Goal: Task Accomplishment & Management: Use online tool/utility

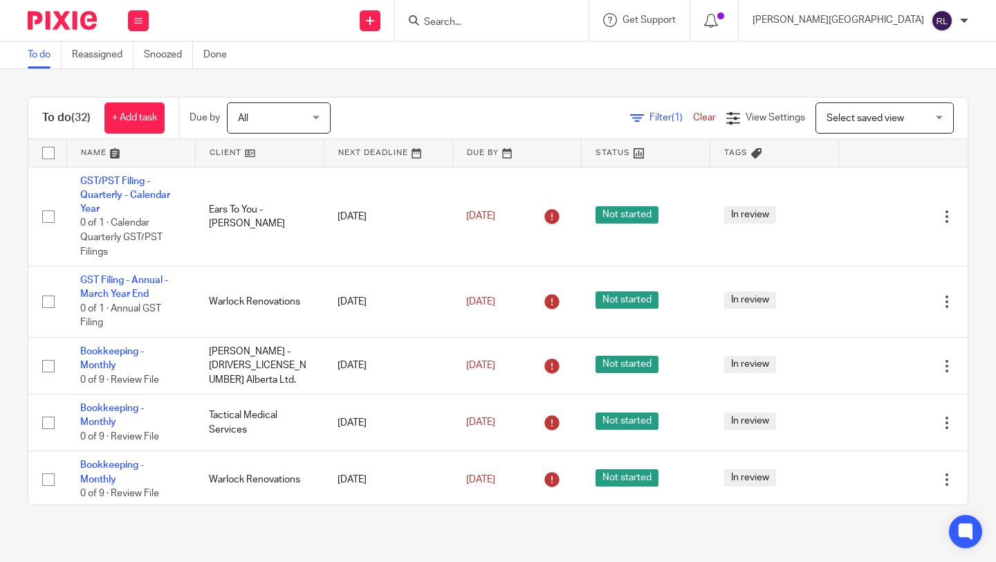
click at [240, 156] on link at bounding box center [260, 153] width 128 height 28
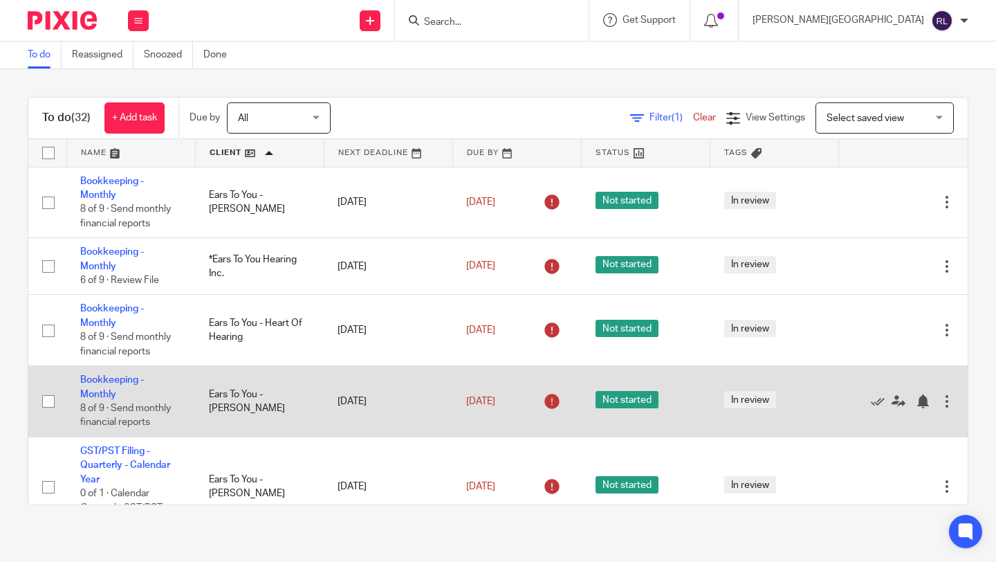
scroll to position [565, 0]
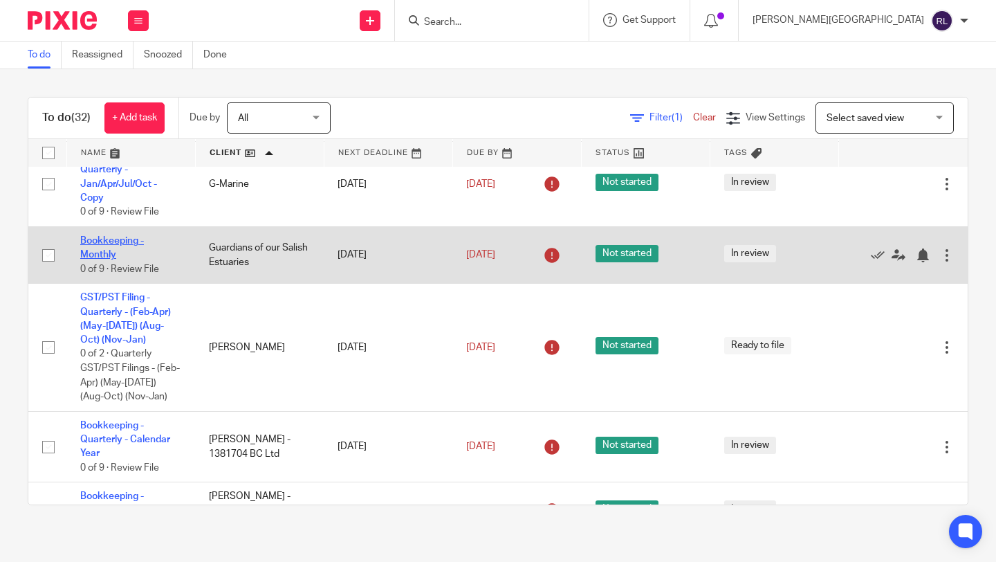
click at [107, 259] on link "Bookkeeping - Monthly" at bounding box center [112, 248] width 64 height 24
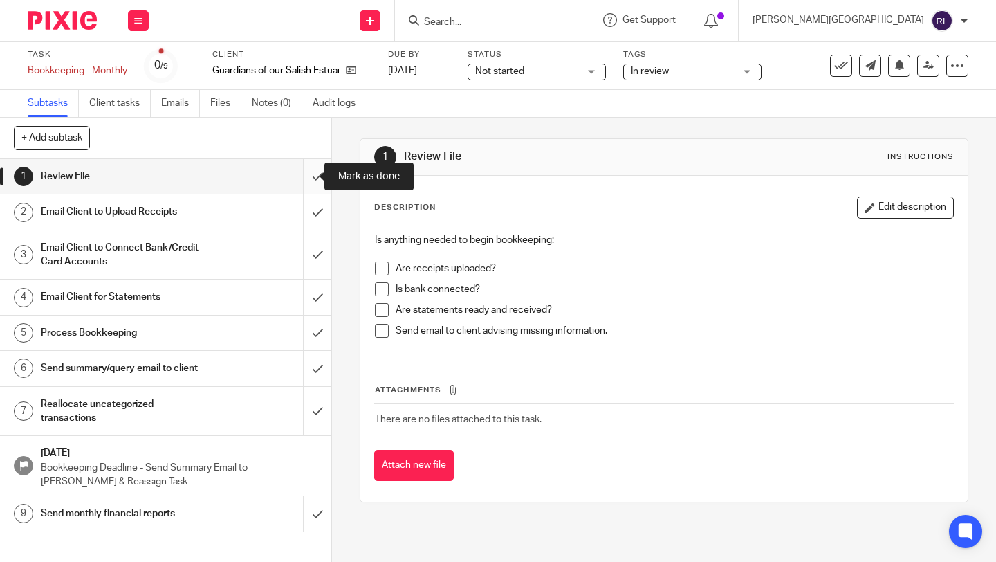
click at [304, 172] on input "submit" at bounding box center [165, 176] width 331 height 35
click at [302, 224] on input "submit" at bounding box center [165, 211] width 331 height 35
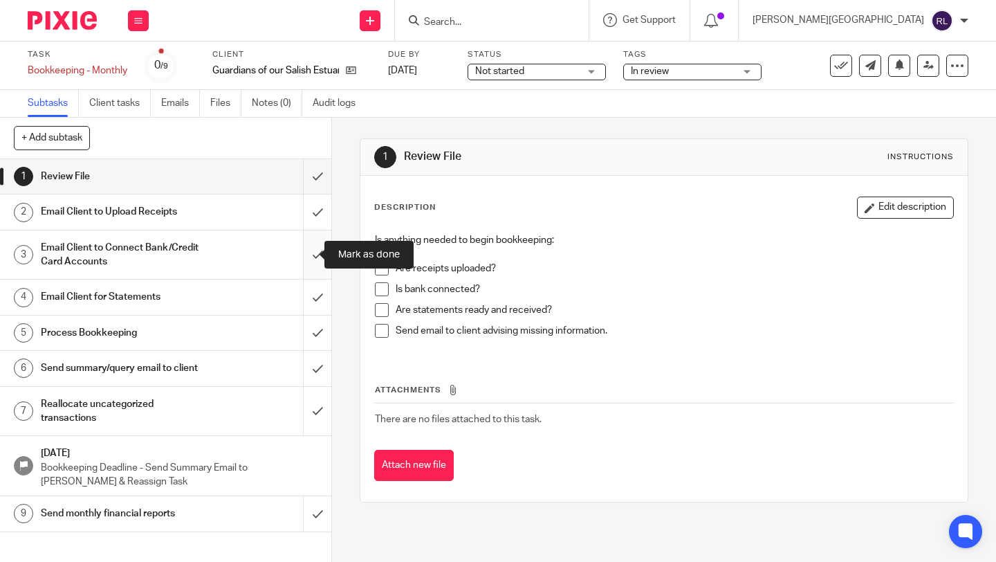
click at [302, 255] on input "submit" at bounding box center [165, 254] width 331 height 49
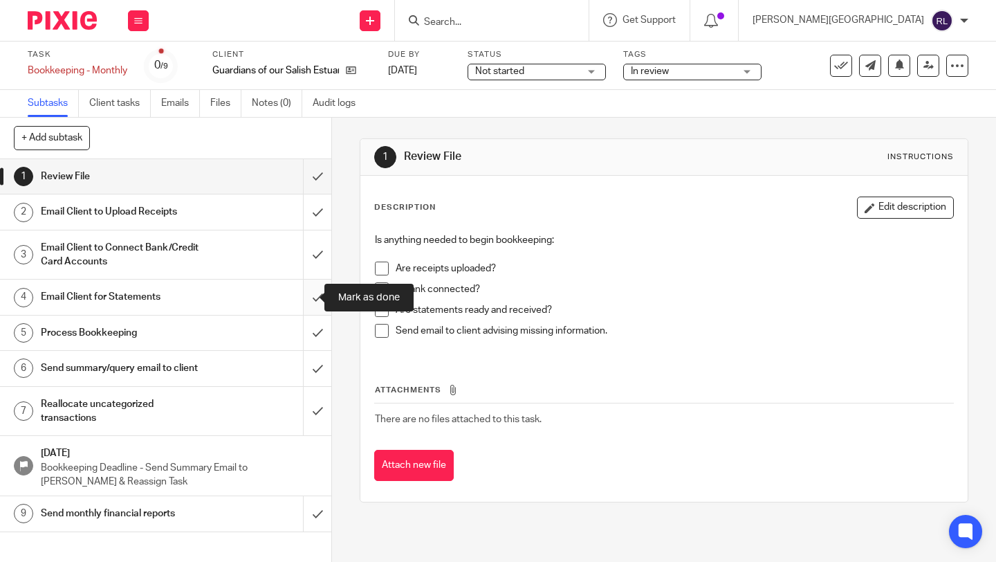
click at [304, 308] on input "submit" at bounding box center [165, 296] width 331 height 35
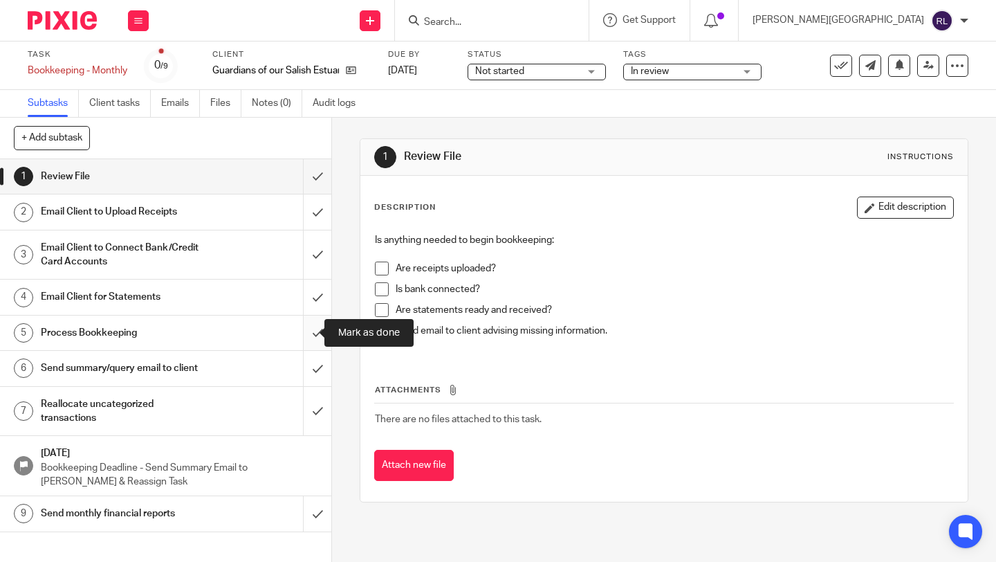
click at [304, 333] on input "submit" at bounding box center [165, 332] width 331 height 35
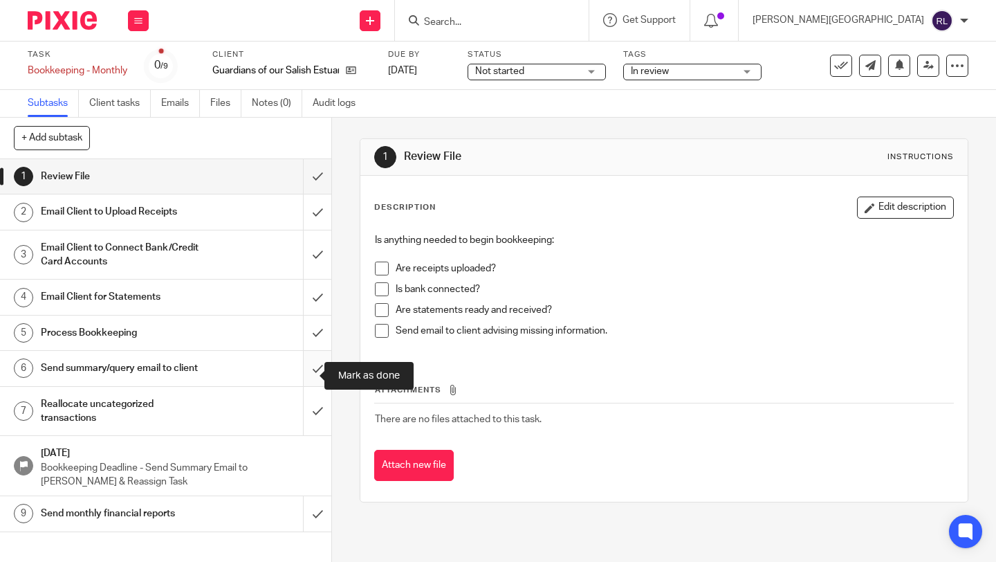
click at [307, 375] on input "submit" at bounding box center [165, 368] width 331 height 35
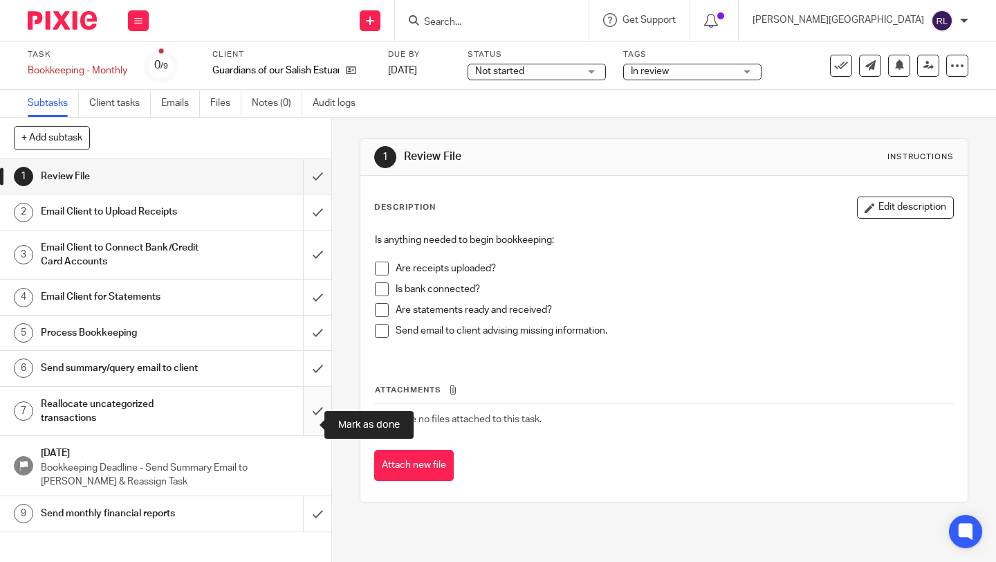
click at [306, 423] on input "submit" at bounding box center [165, 411] width 331 height 49
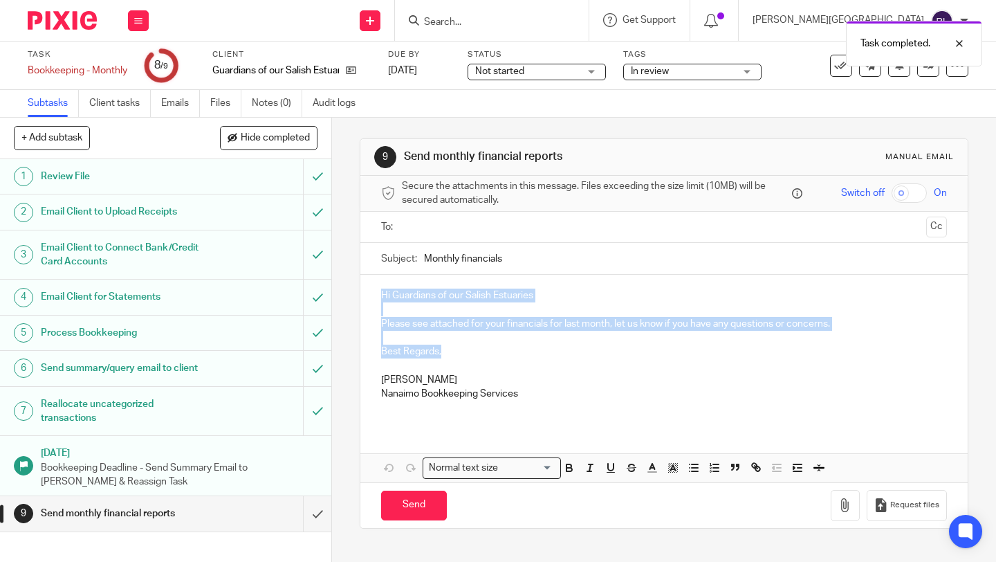
drag, startPoint x: 447, startPoint y: 354, endPoint x: 374, endPoint y: 294, distance: 94.8
click at [374, 294] on div "Hi Guardians of our Salish Estuaries Please see attached for your financials fo…" at bounding box center [663, 350] width 607 height 150
copy div "Hi Guardians of our Salish Estuaries Please see attached for your financials fo…"
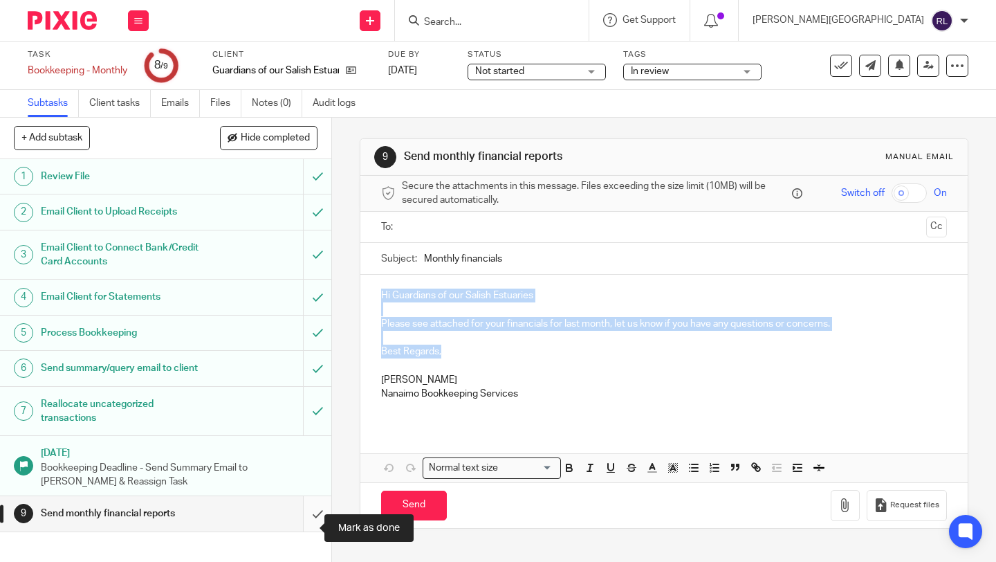
click at [297, 528] on input "submit" at bounding box center [165, 513] width 331 height 35
